Goal: Task Accomplishment & Management: Use online tool/utility

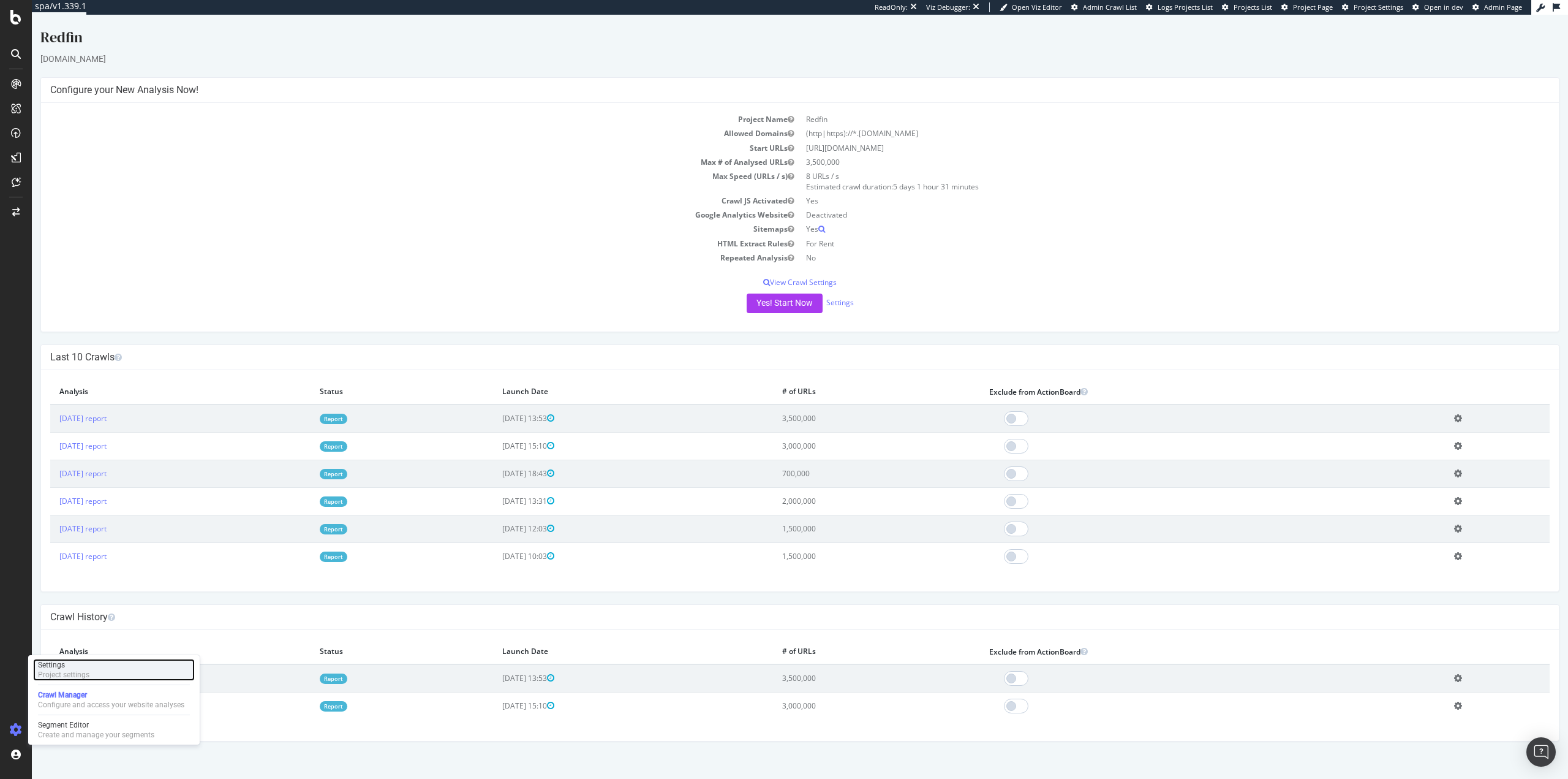
click at [74, 668] on div "Settings" at bounding box center [63, 665] width 52 height 10
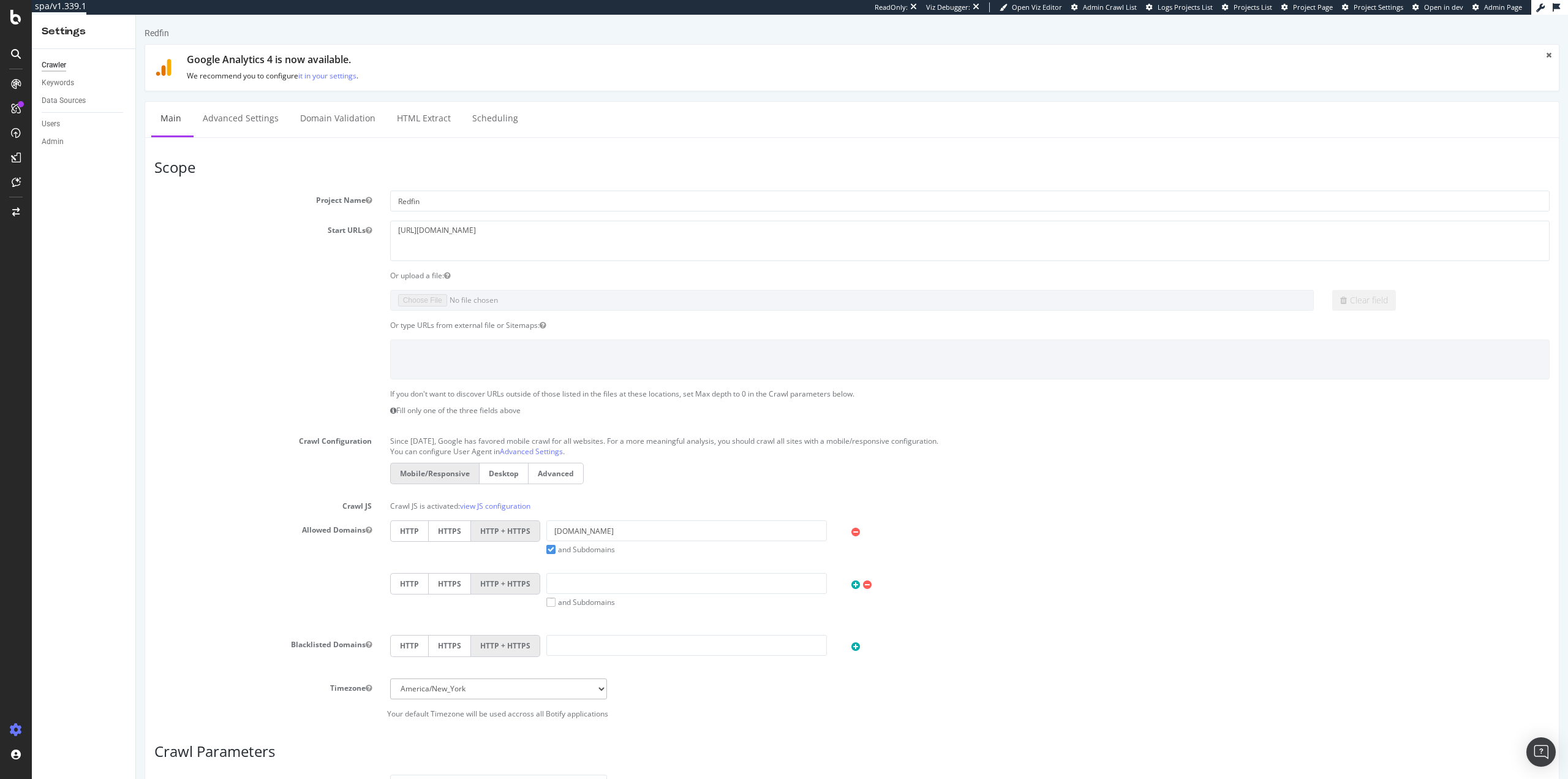
scroll to position [295, 0]
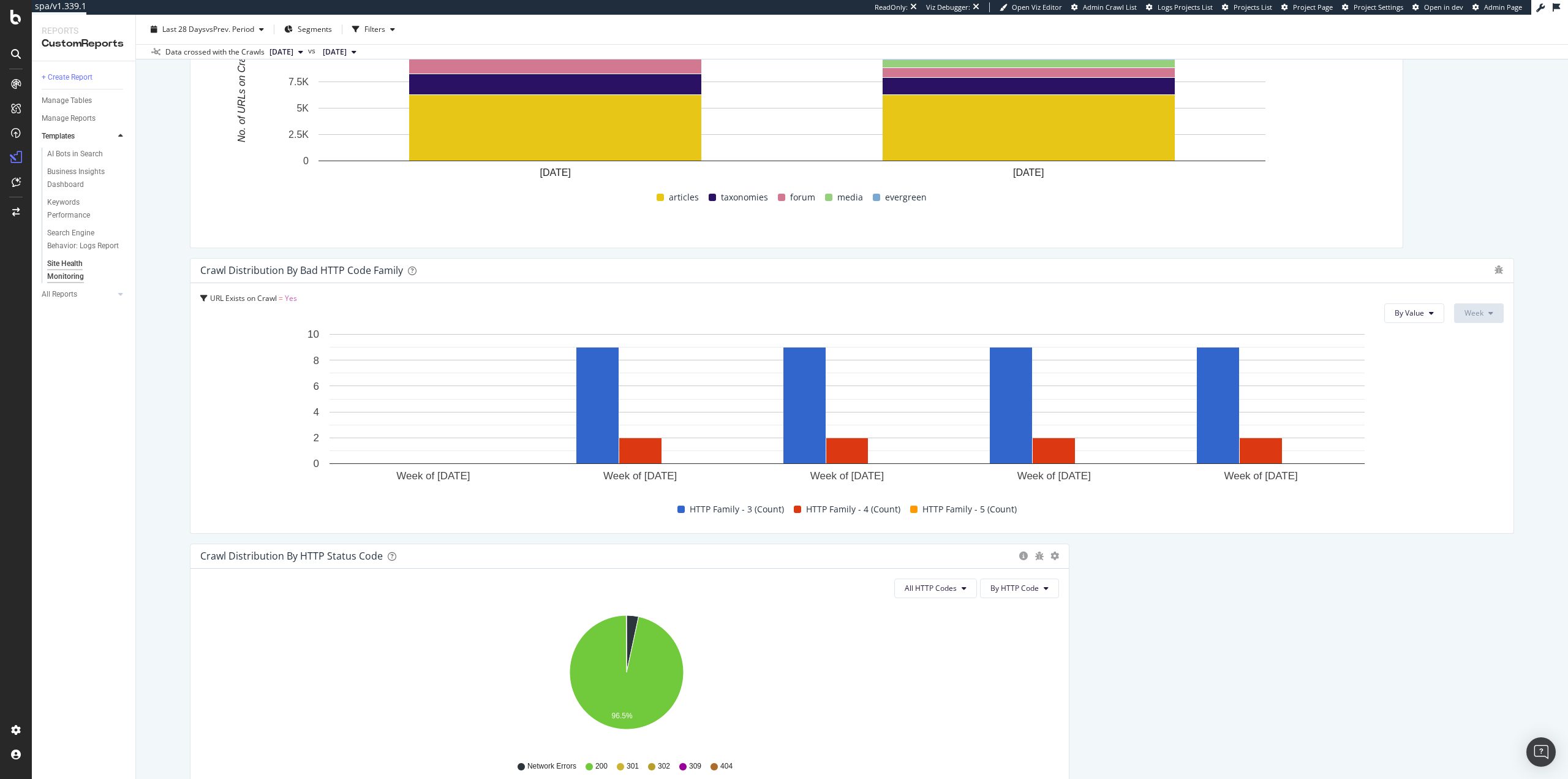
scroll to position [491, 0]
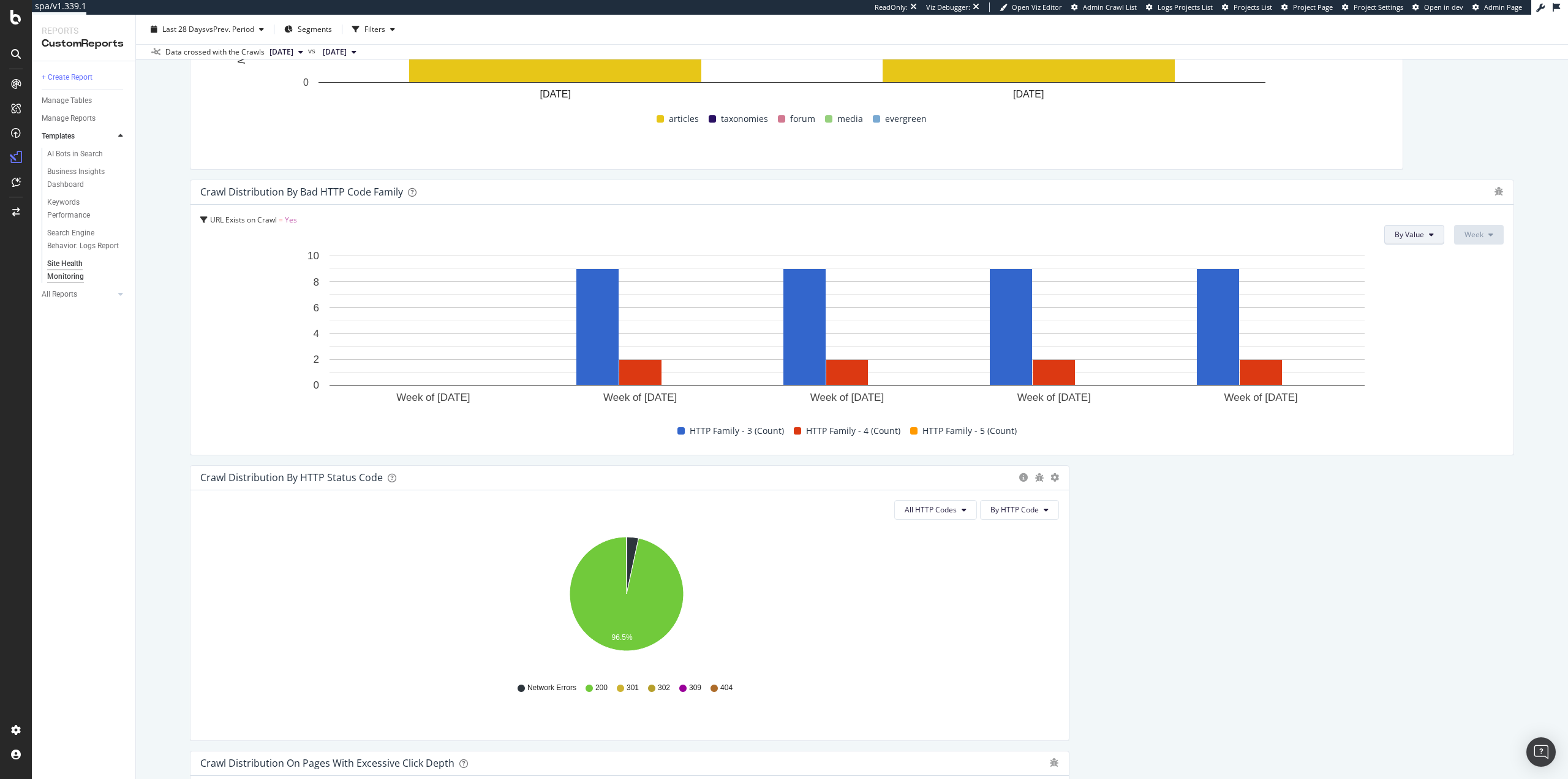
click at [1429, 235] on icon at bounding box center [1432, 234] width 5 height 8
click at [1420, 232] on button "By Value" at bounding box center [1414, 234] width 60 height 19
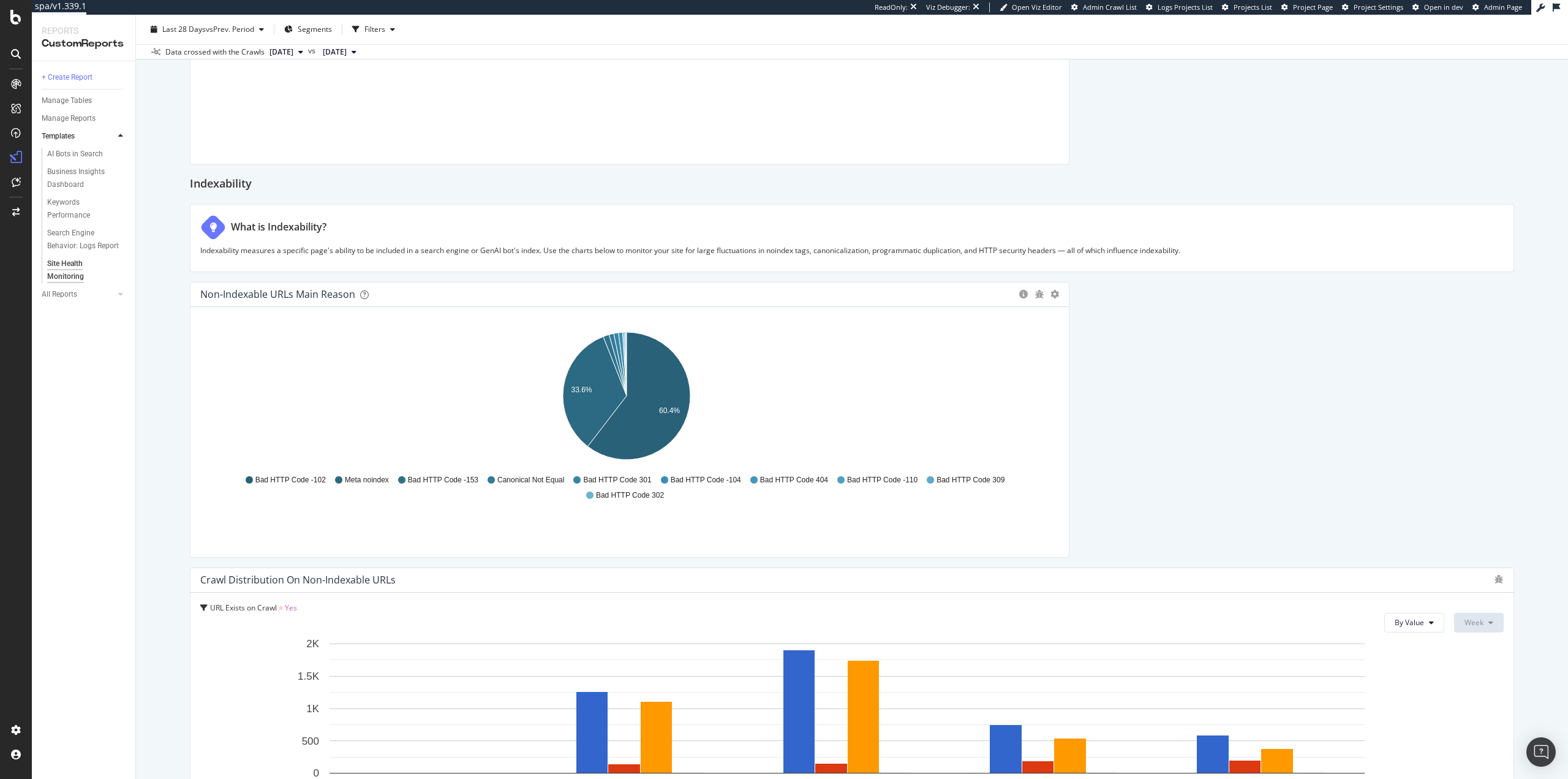
scroll to position [0, 0]
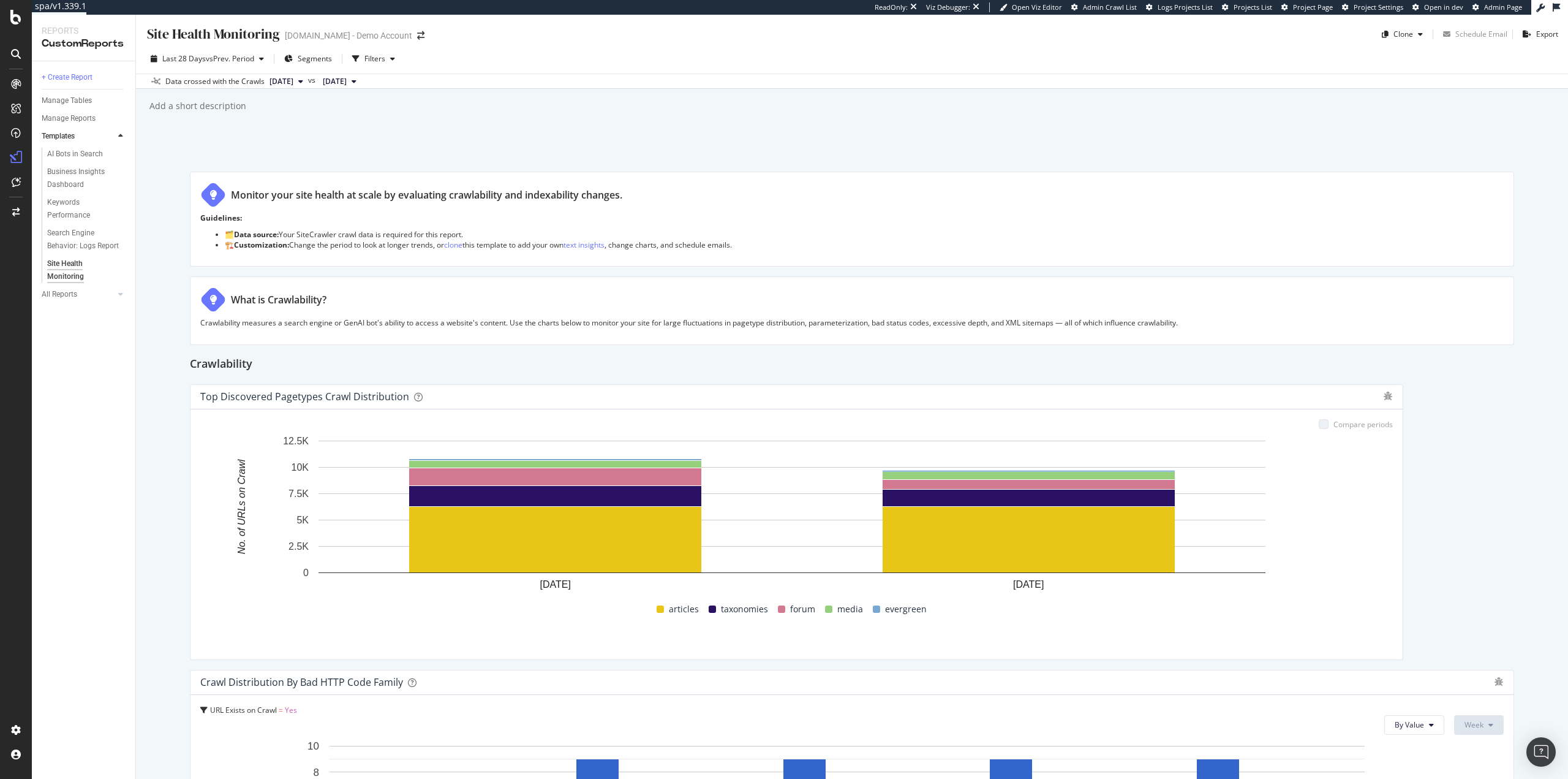
drag, startPoint x: 1279, startPoint y: 679, endPoint x: 1336, endPoint y: 272, distance: 411.0
